Goal: Information Seeking & Learning: Learn about a topic

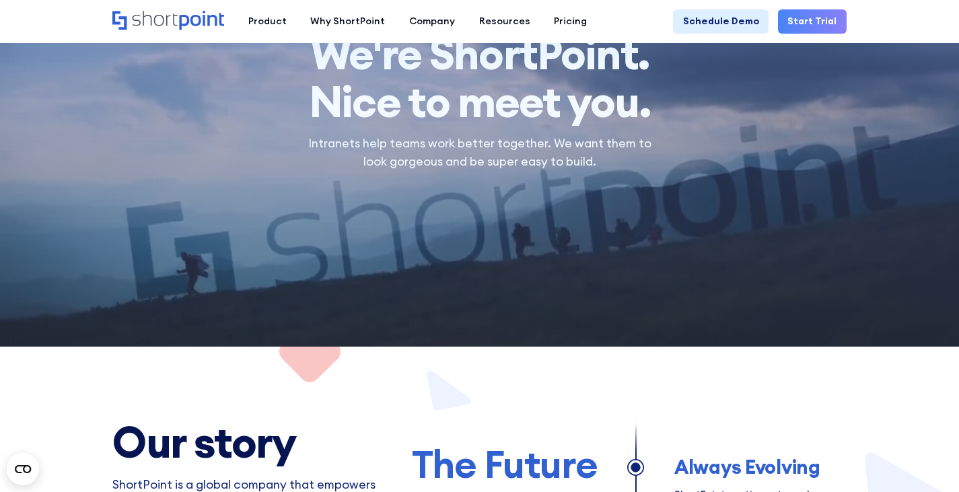
scroll to position [67, 0]
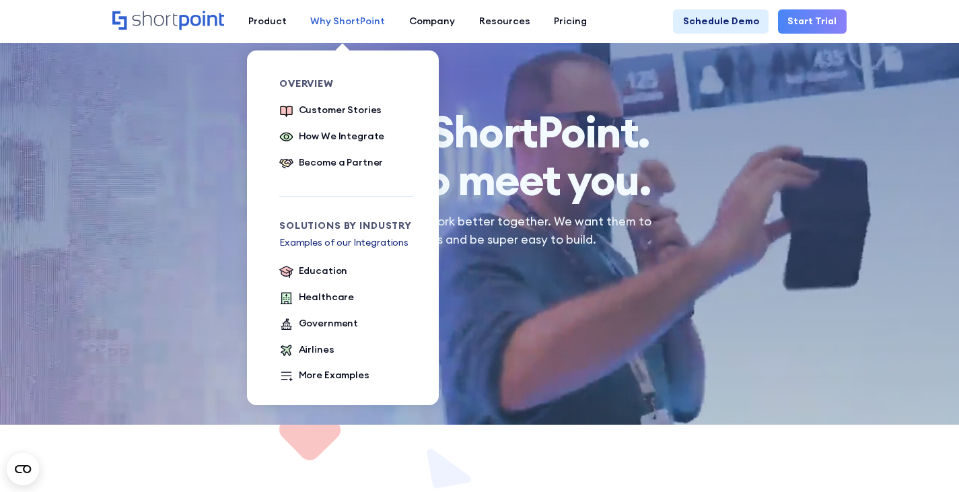
click at [338, 18] on div "Why ShortPoint" at bounding box center [347, 21] width 75 height 14
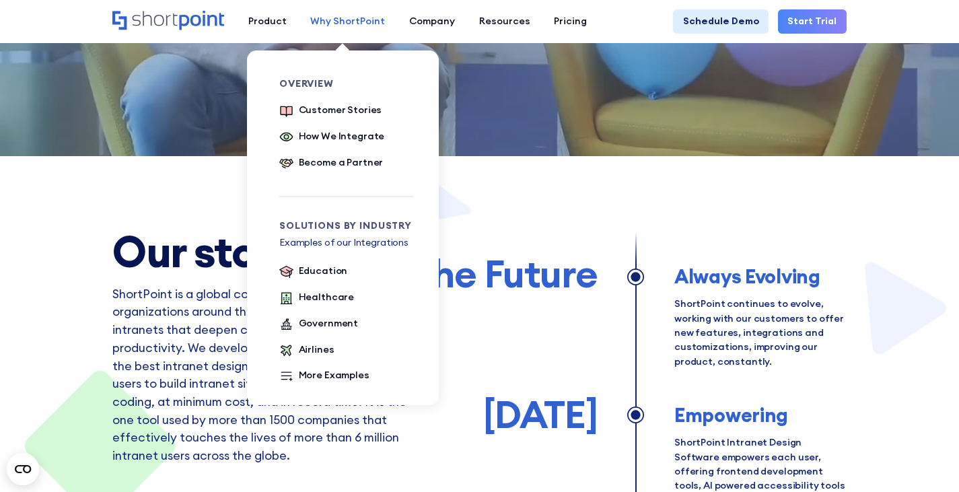
scroll to position [337, 0]
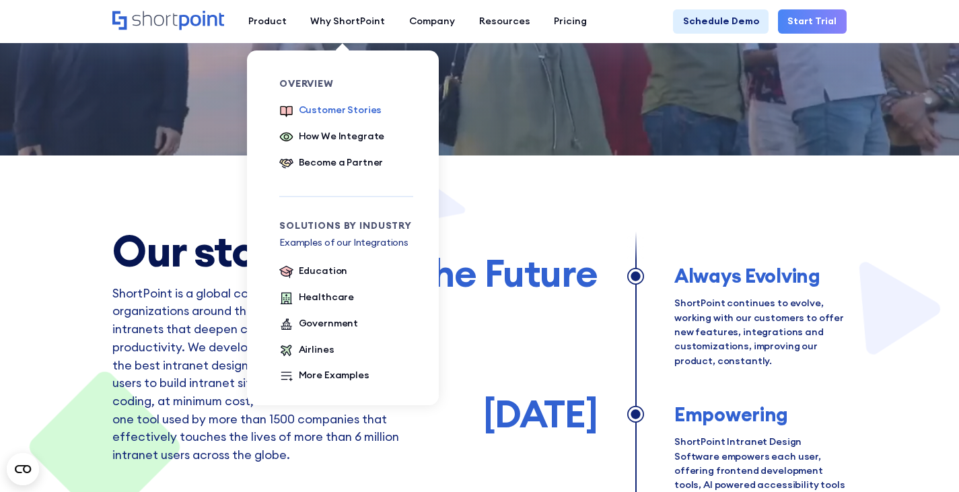
click at [335, 109] on div "Customer Stories" at bounding box center [340, 110] width 83 height 14
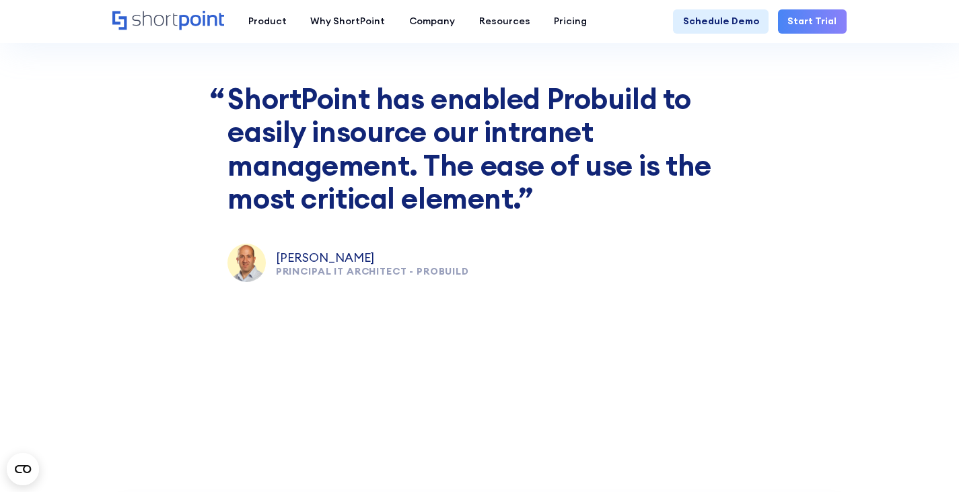
scroll to position [4308, 0]
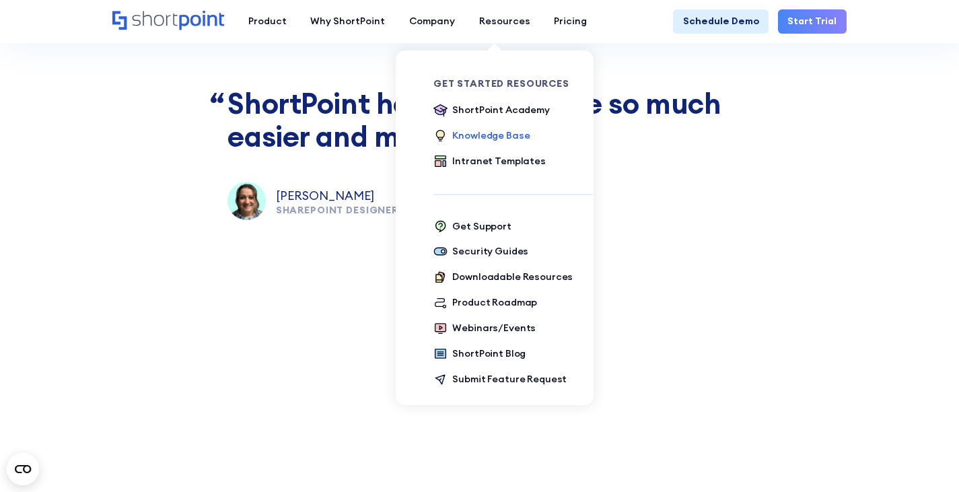
click at [475, 137] on div "Knowledge Base" at bounding box center [490, 136] width 77 height 14
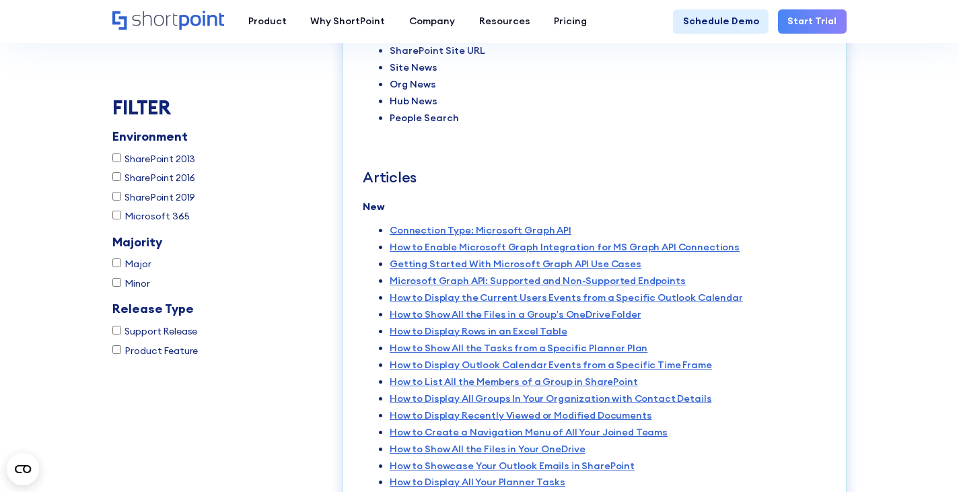
scroll to position [2491, 0]
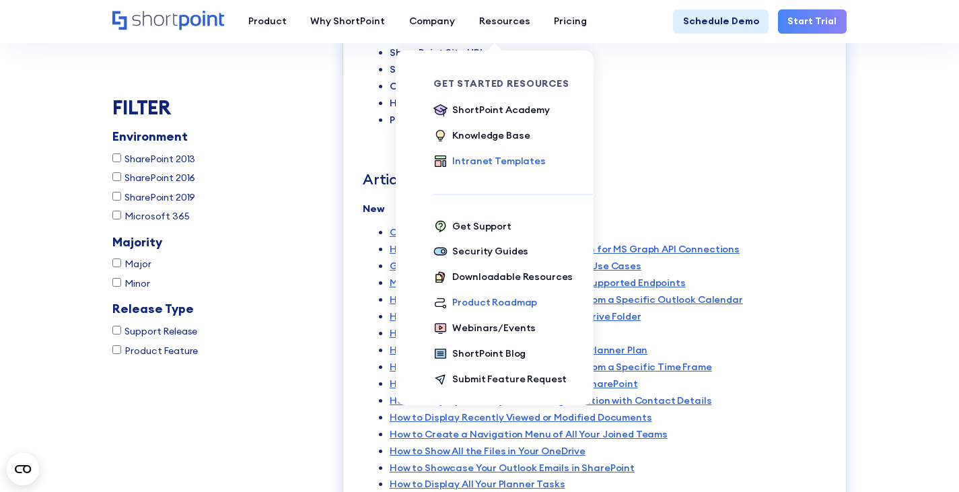
click at [469, 165] on div "Intranet Templates" at bounding box center [498, 161] width 93 height 14
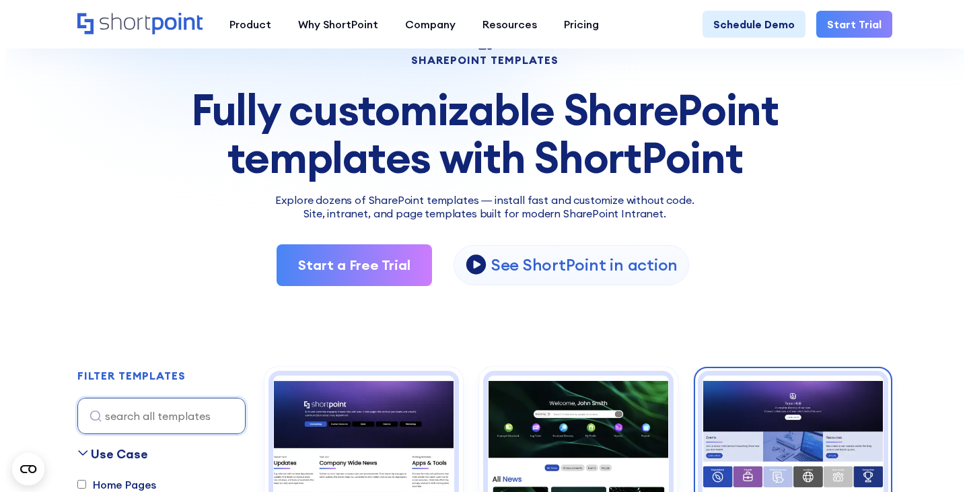
scroll to position [269, 0]
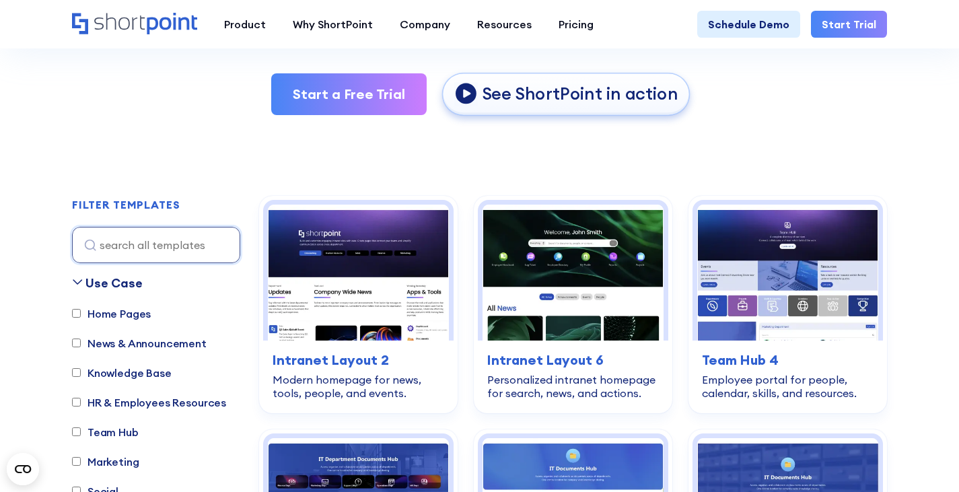
click at [526, 92] on p "See ShortPoint in action" at bounding box center [580, 94] width 196 height 22
